Goal: Check status: Check status

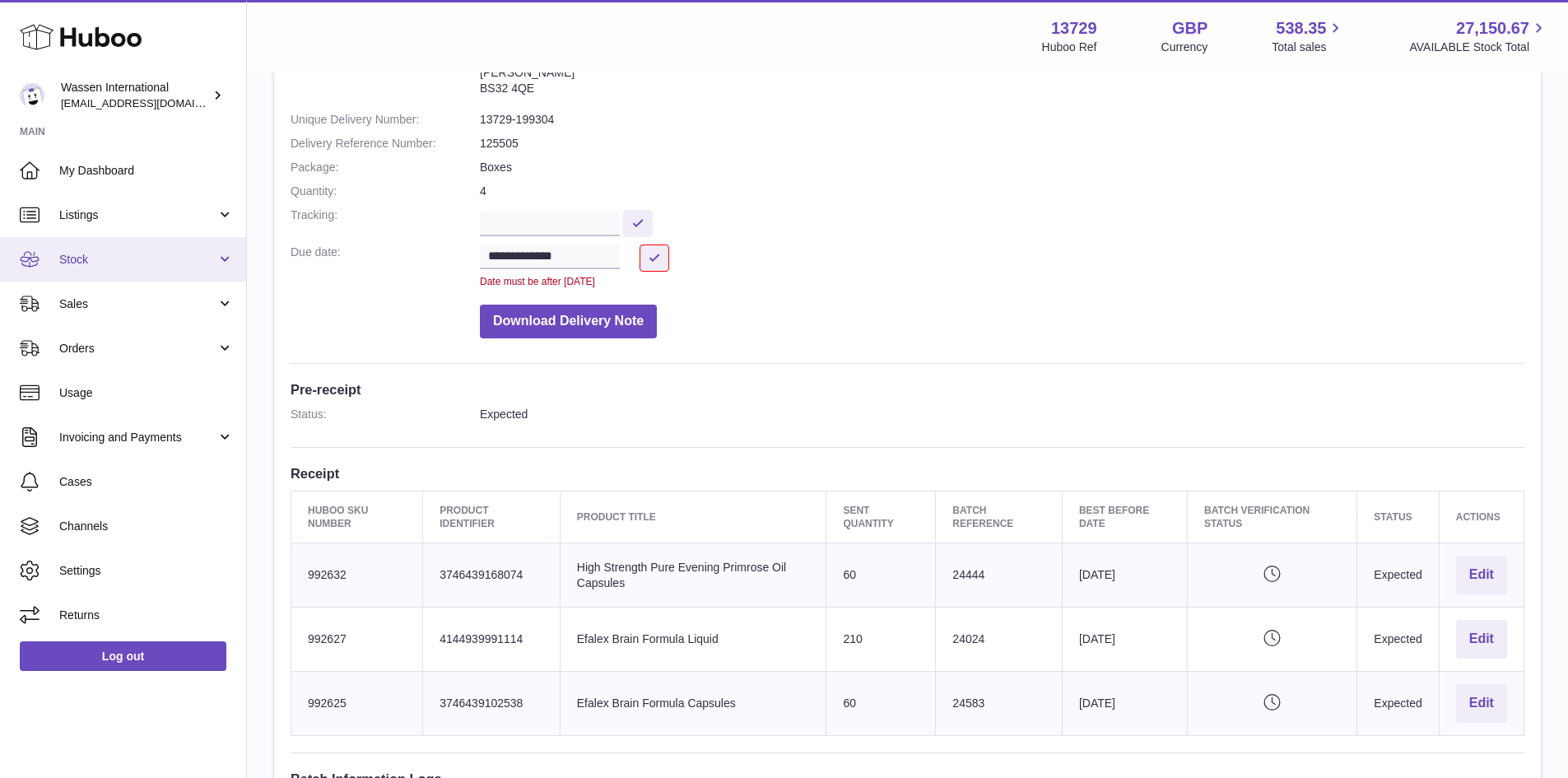
click at [89, 265] on span "Stock" at bounding box center [137, 259] width 157 height 16
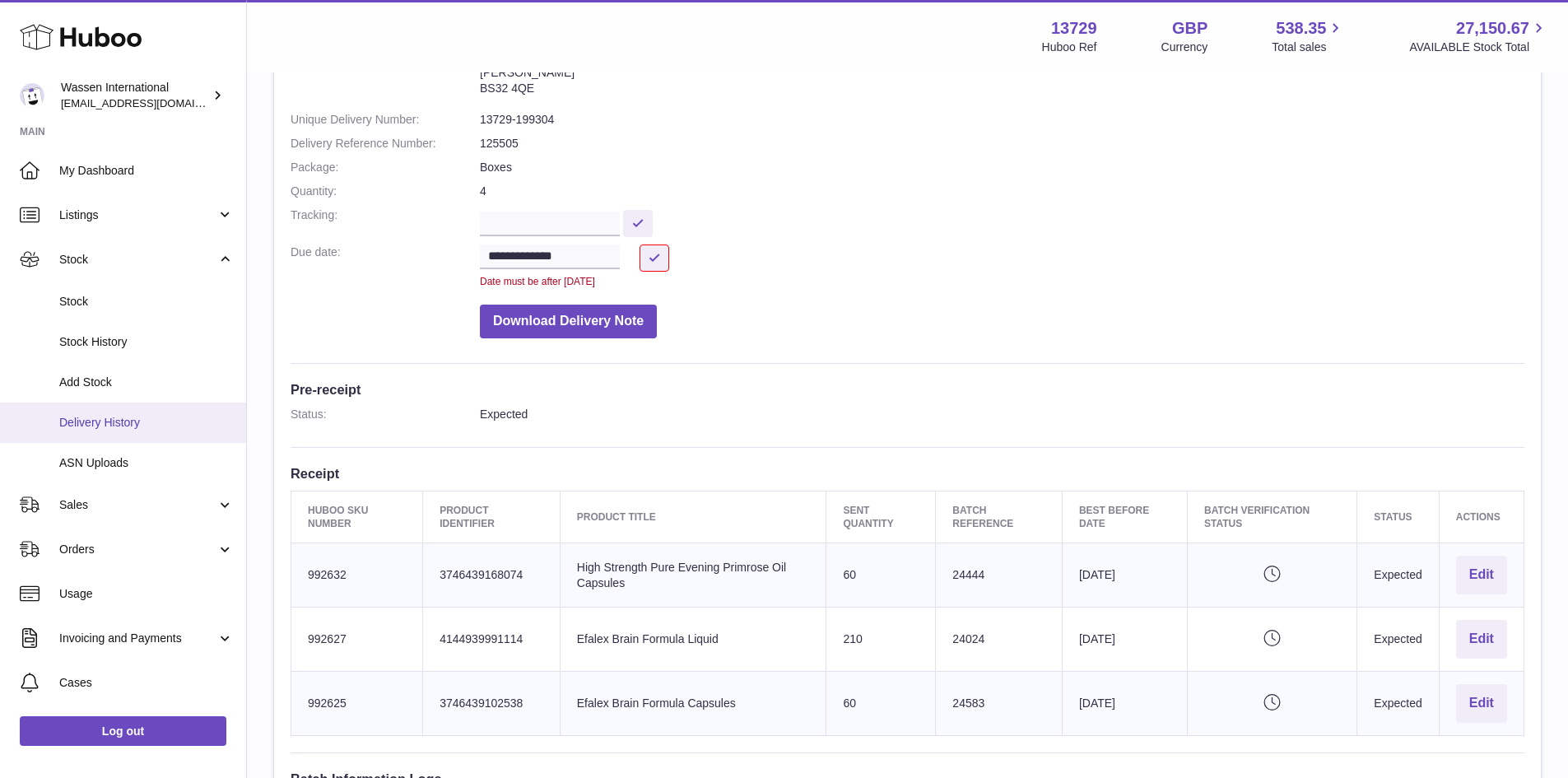
click at [109, 415] on span "Delivery History" at bounding box center [146, 423] width 174 height 16
click at [651, 261] on button at bounding box center [654, 258] width 30 height 27
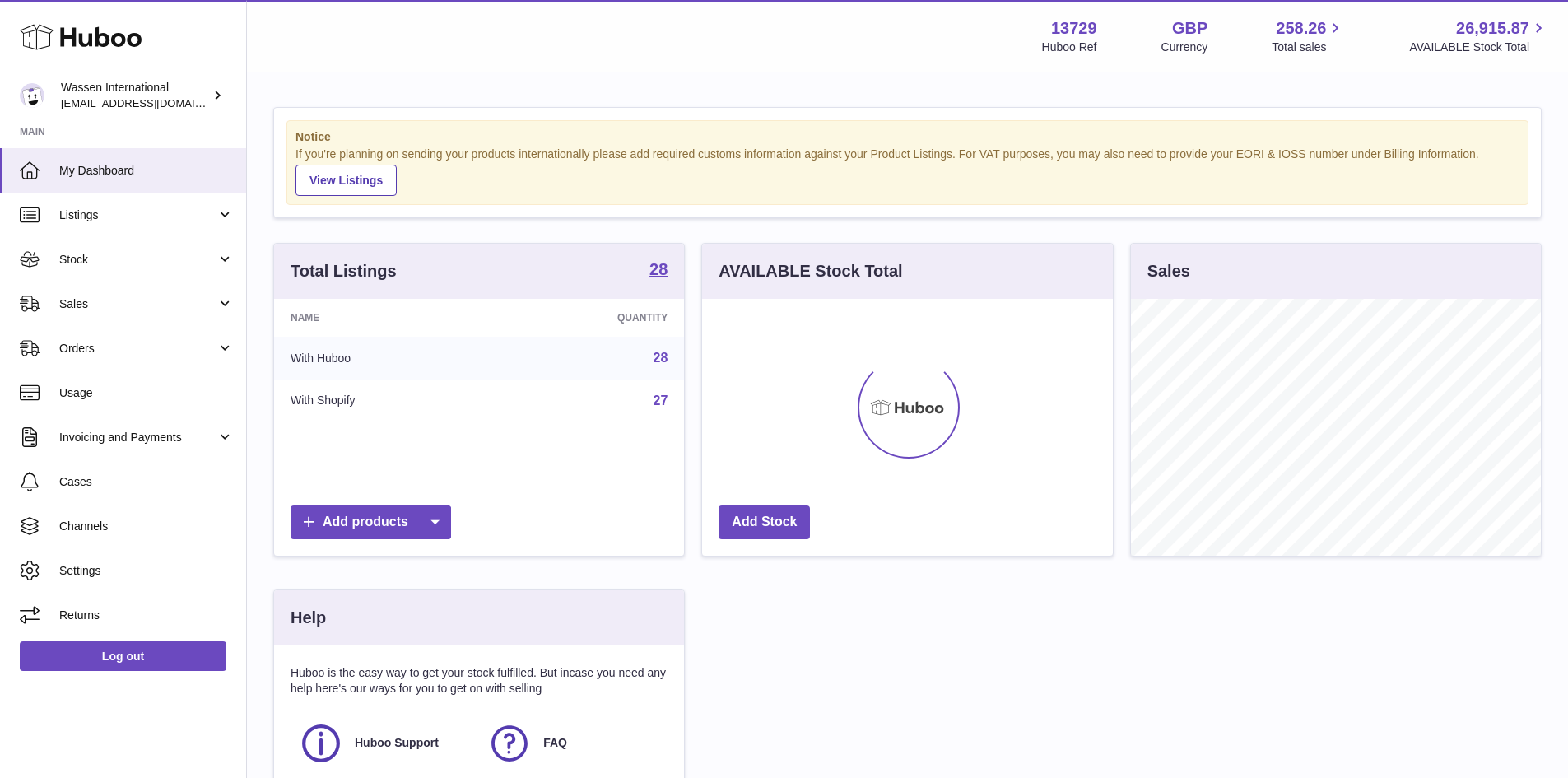
scroll to position [257, 411]
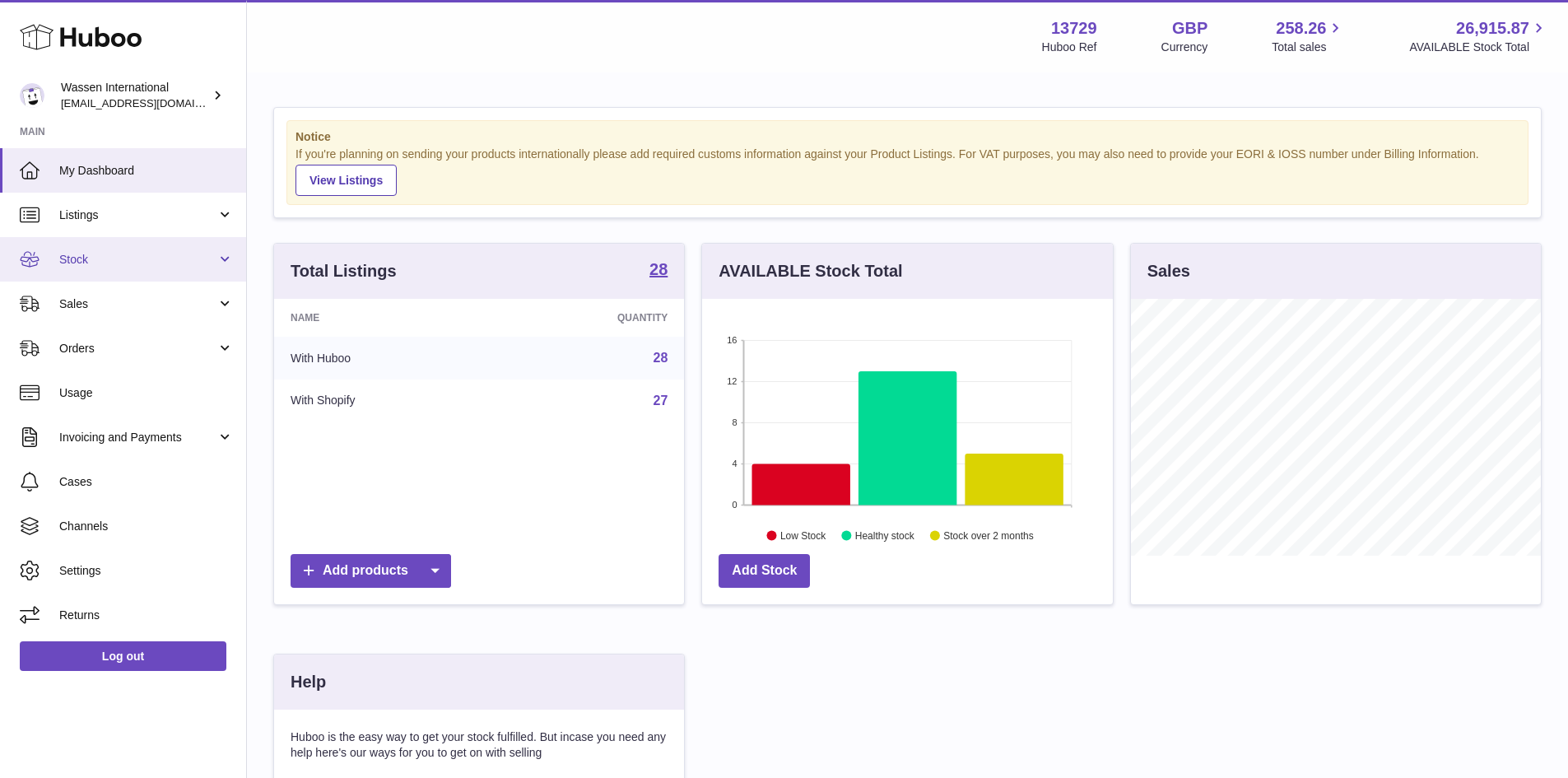
click at [100, 265] on span "Stock" at bounding box center [137, 259] width 157 height 16
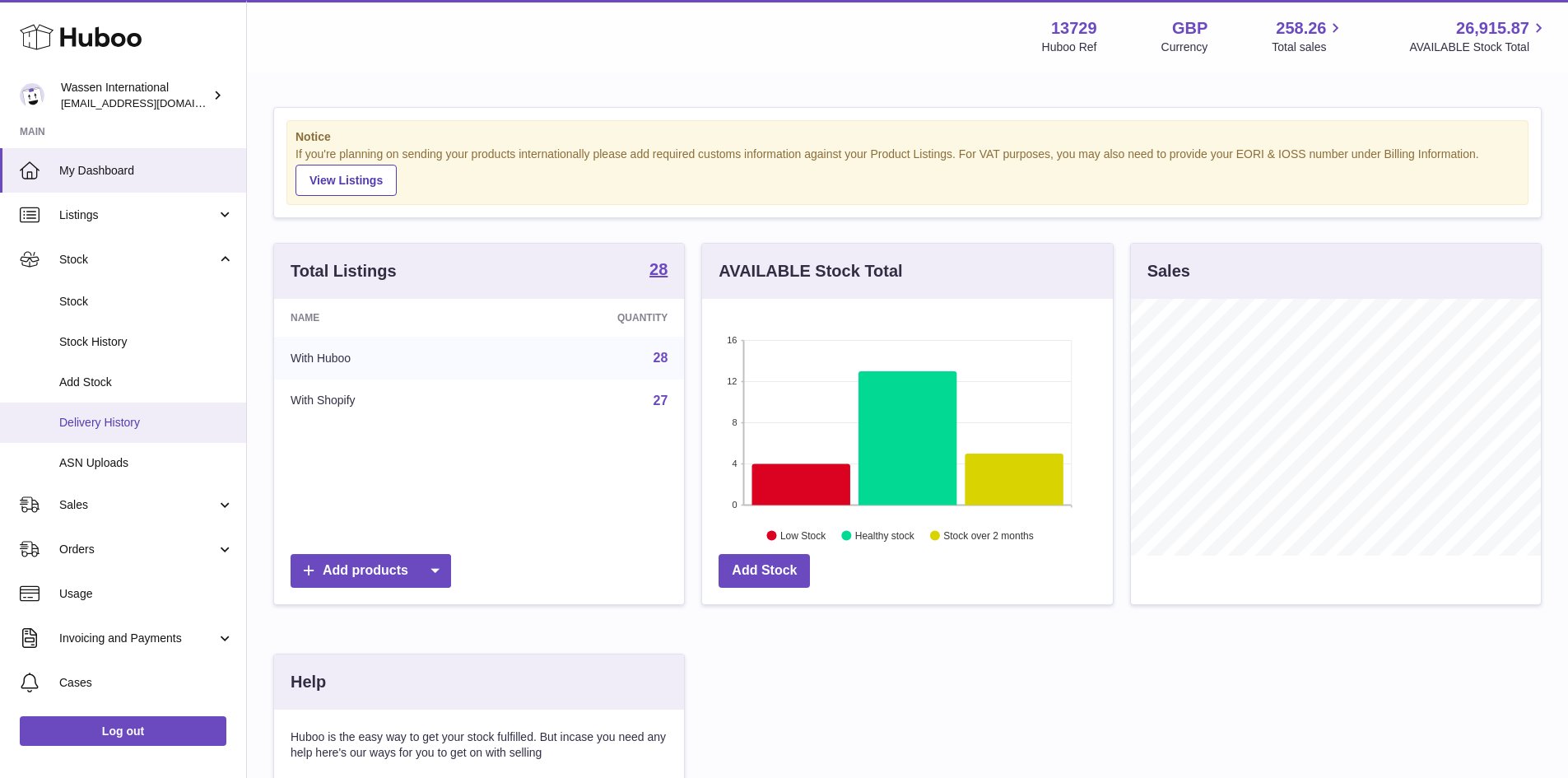
click at [146, 418] on span "Delivery History" at bounding box center [146, 423] width 174 height 16
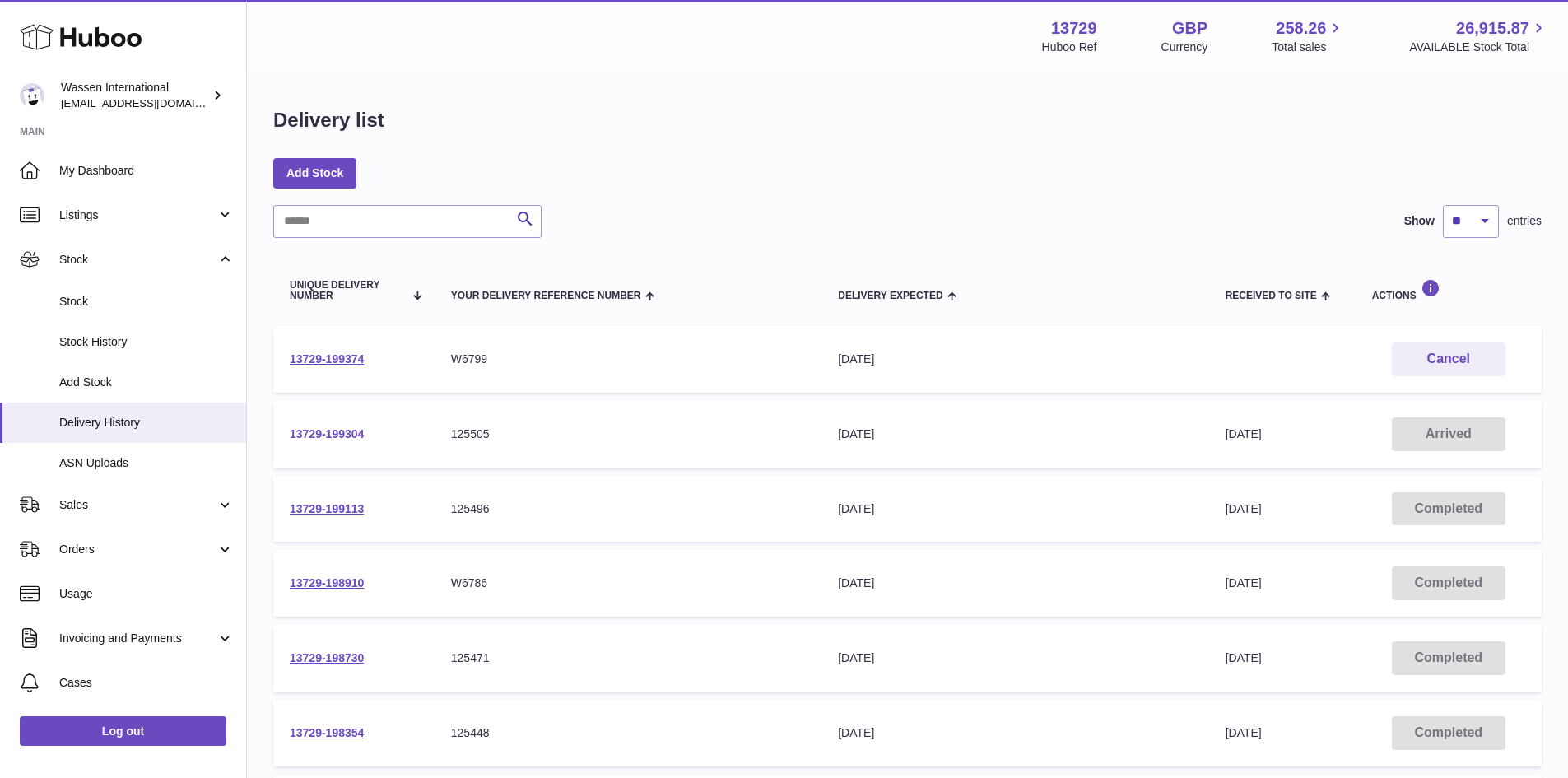
click at [325, 435] on link "13729-199304" at bounding box center [326, 433] width 74 height 13
click at [329, 513] on link "13729-199113" at bounding box center [326, 508] width 74 height 13
click at [351, 440] on link "13729-199304" at bounding box center [326, 433] width 74 height 13
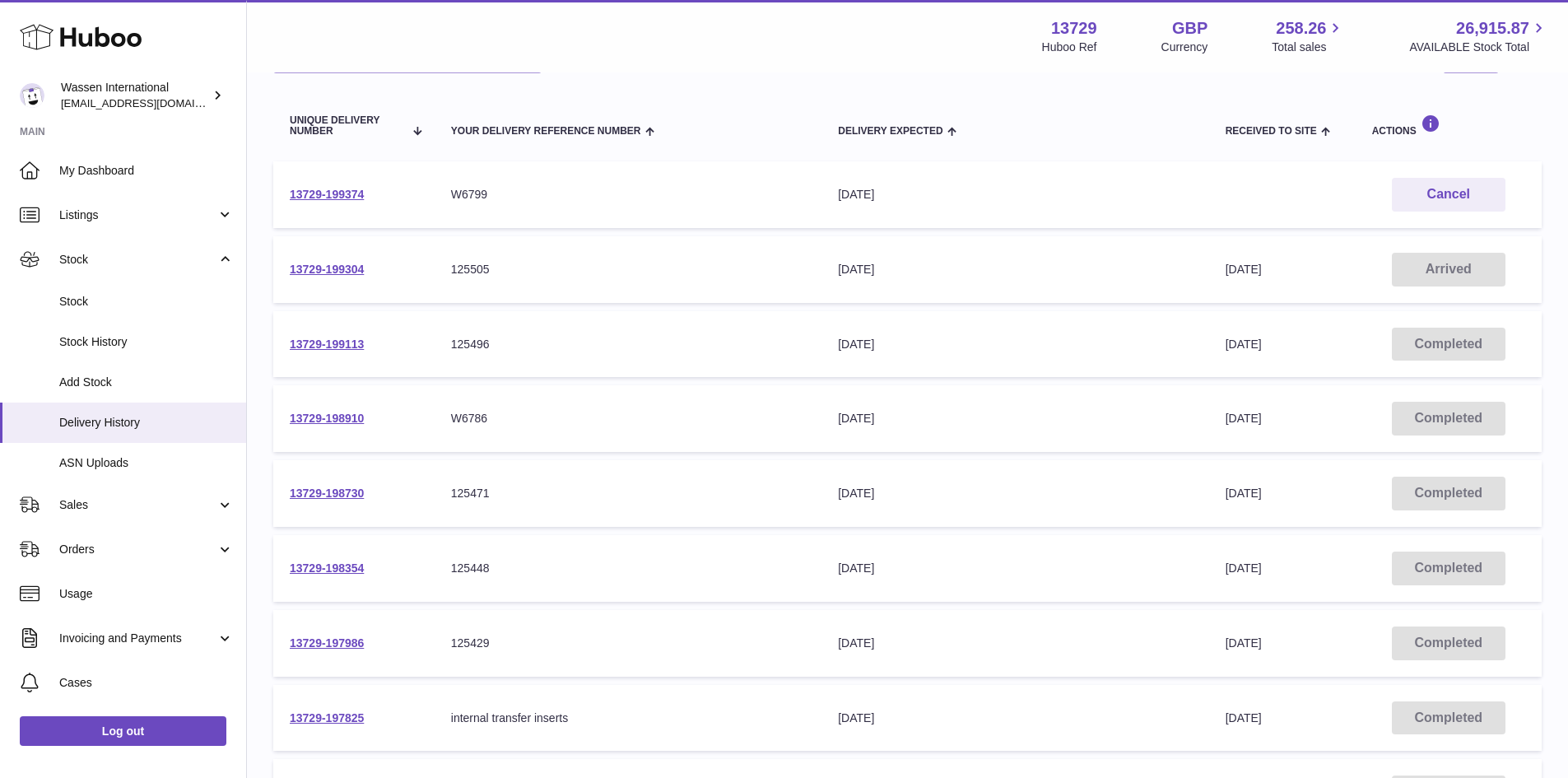
scroll to position [83, 0]
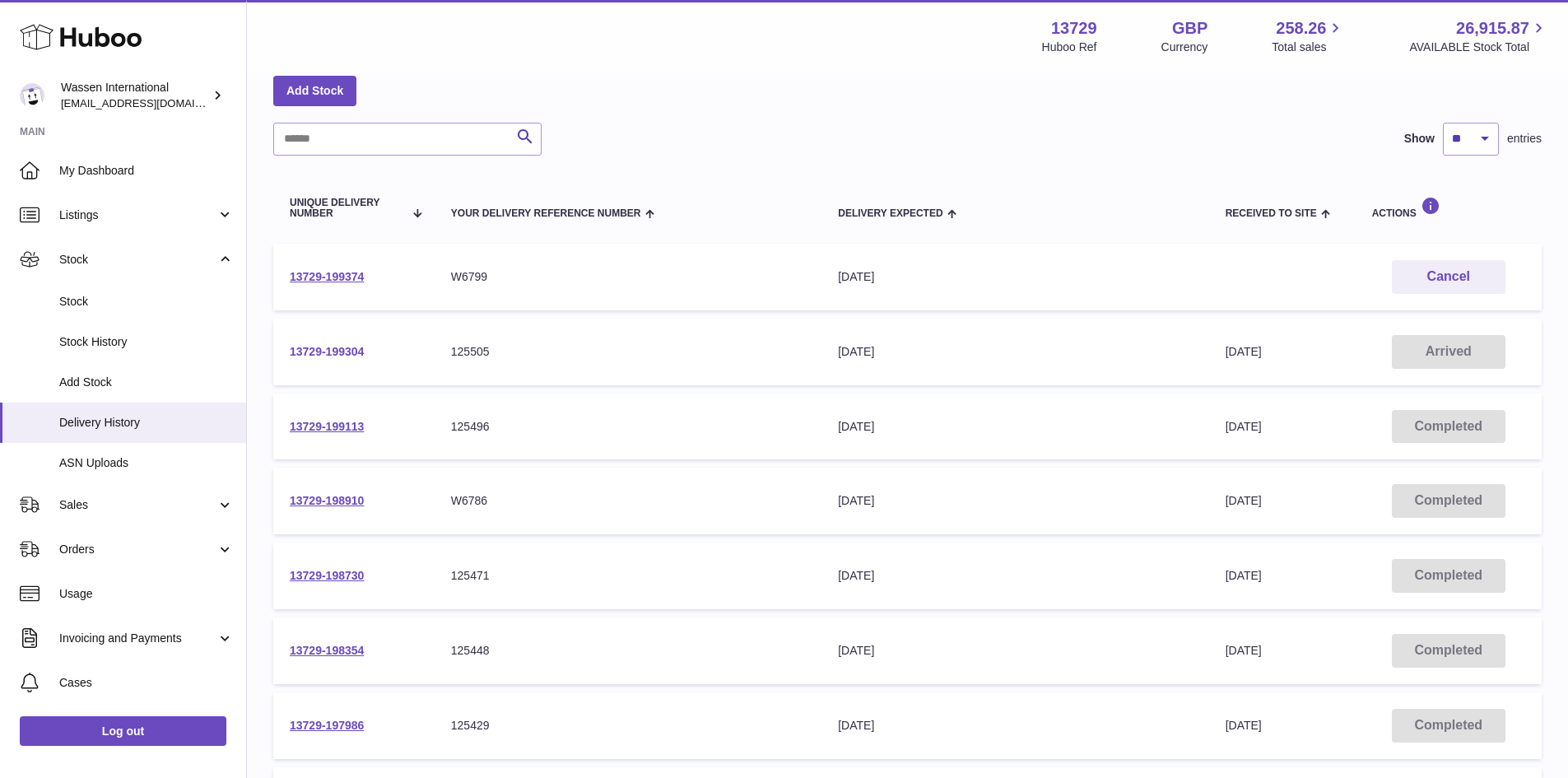
click at [308, 349] on link "13729-199304" at bounding box center [326, 351] width 74 height 13
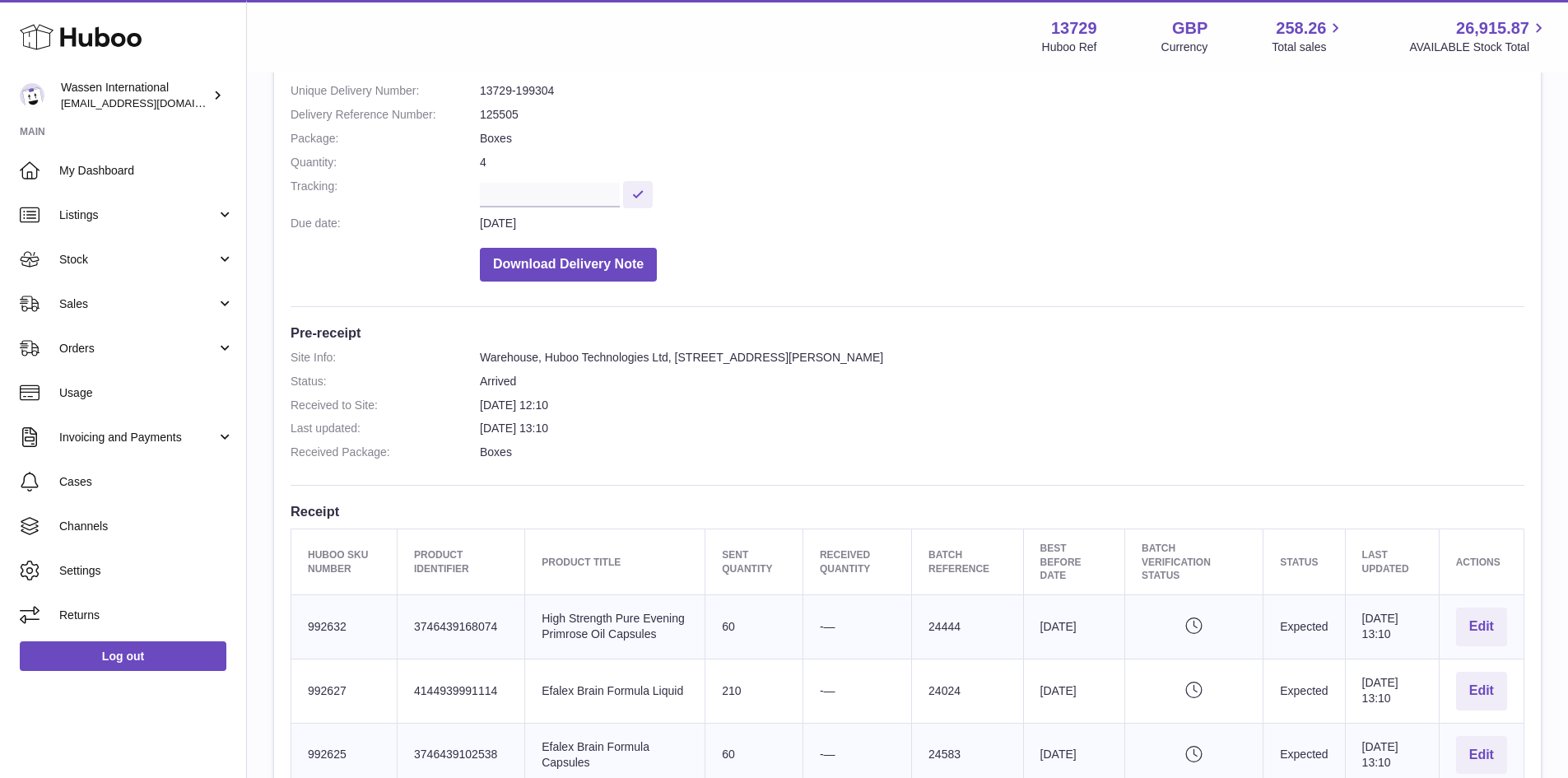
scroll to position [164, 0]
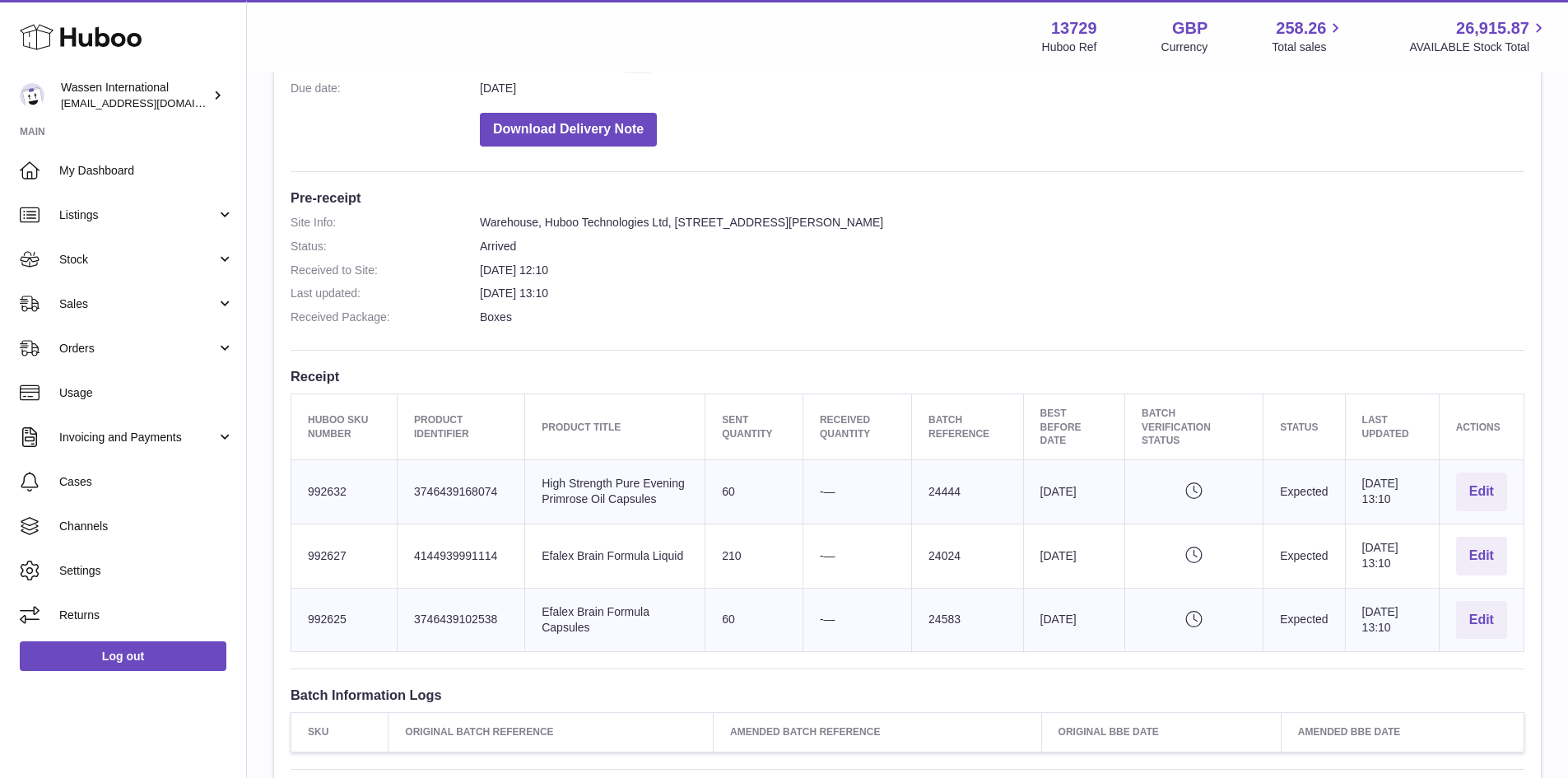
scroll to position [329, 0]
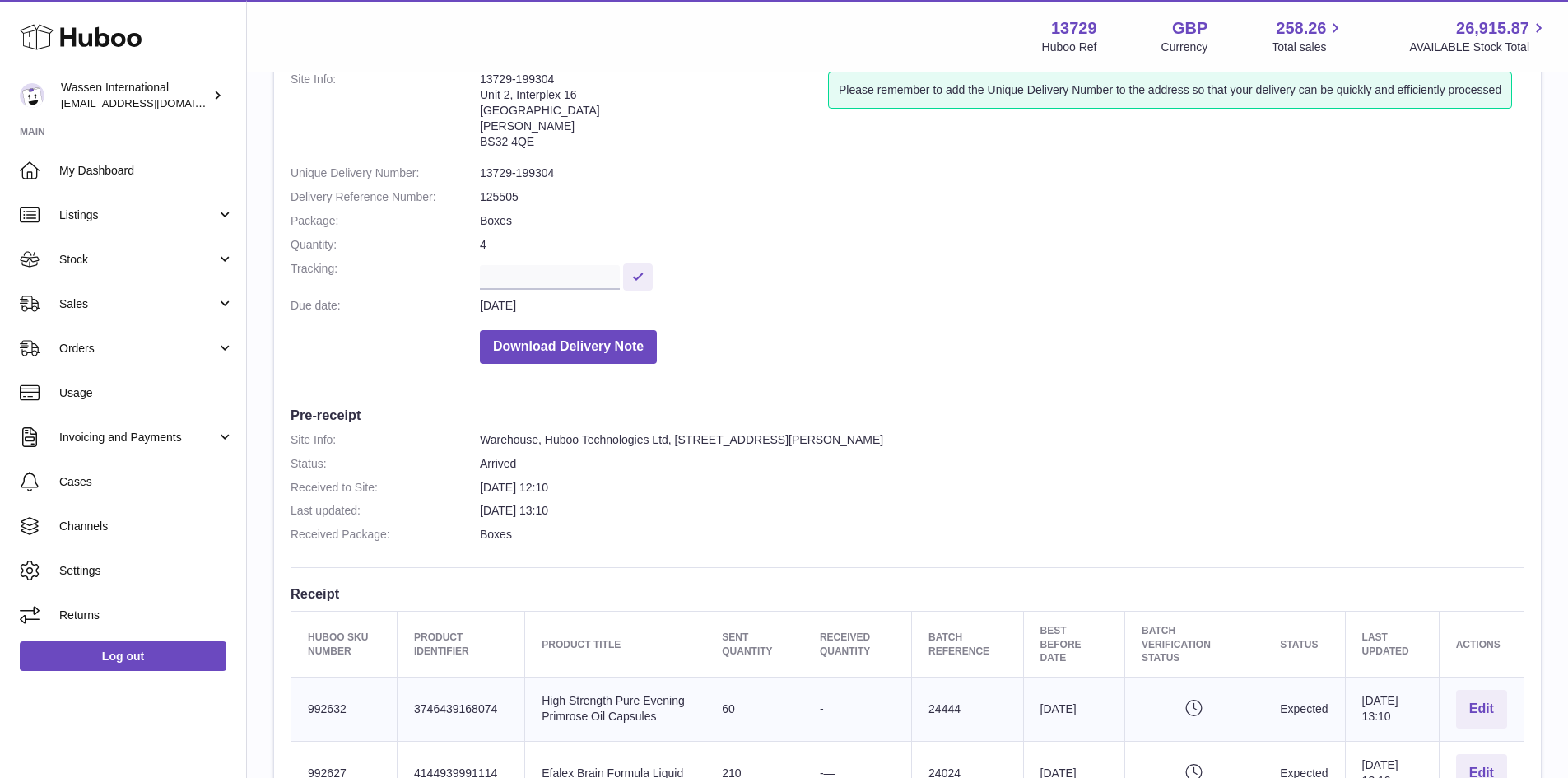
scroll to position [329, 0]
